Goal: Task Accomplishment & Management: Use online tool/utility

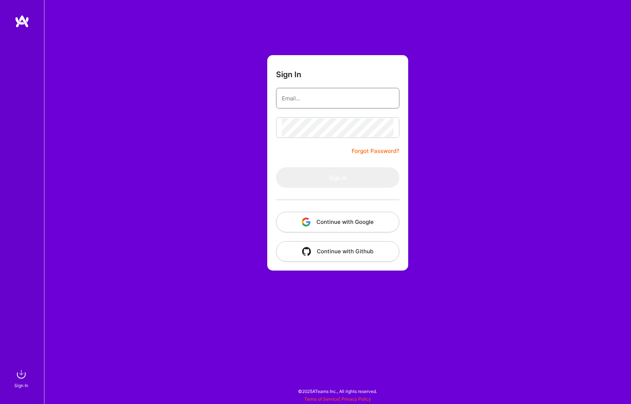
click at [291, 94] on input "email" at bounding box center [338, 98] width 112 height 19
type input "[EMAIL_ADDRESS][DOMAIN_NAME]"
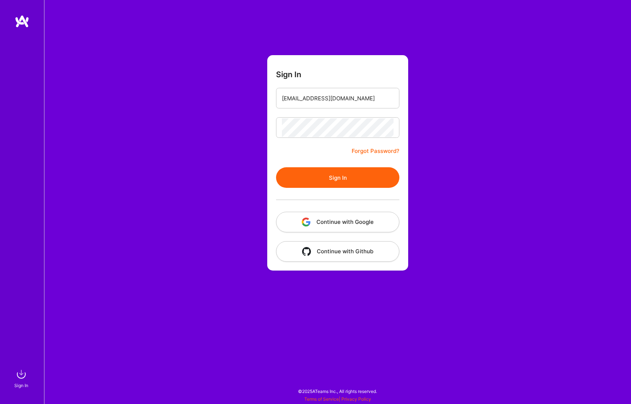
click at [314, 176] on button "Sign In" at bounding box center [337, 177] width 123 height 21
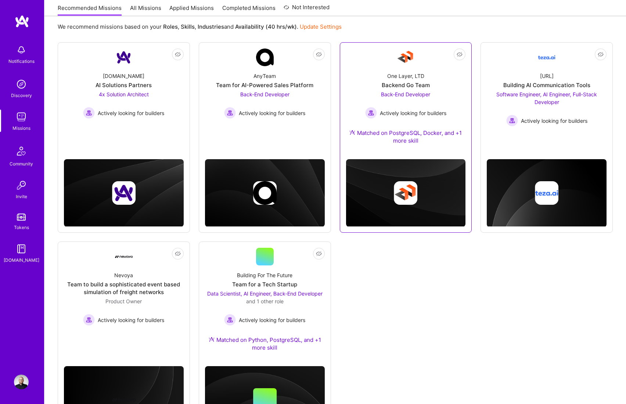
scroll to position [110, 0]
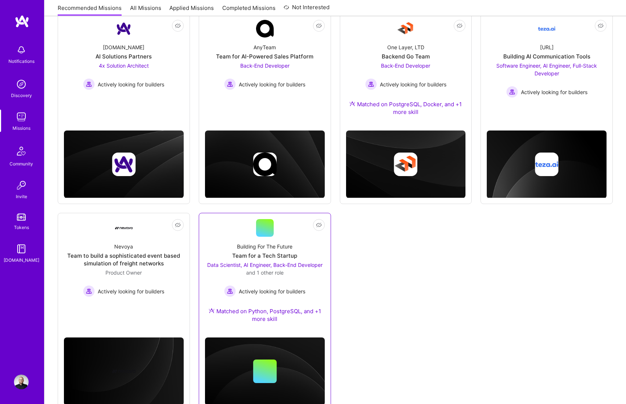
click at [305, 284] on div "Data Scientist, AI Engineer, Back-End Developer and 1 other role Actively looki…" at bounding box center [265, 279] width 120 height 36
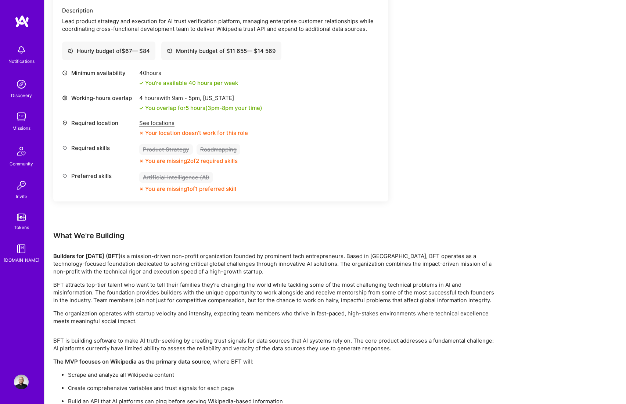
scroll to position [1172, 0]
